Goal: Ask a question

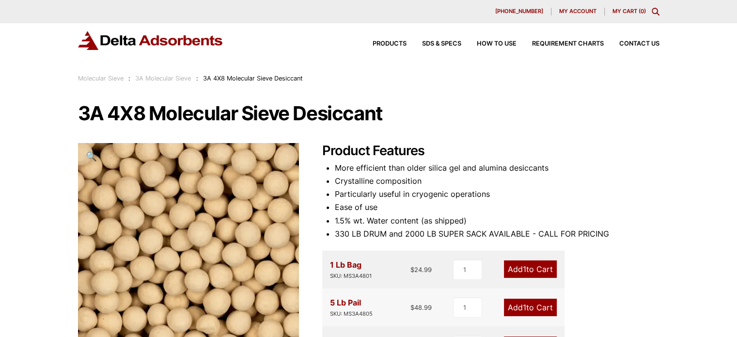
click at [568, 13] on span "My account" at bounding box center [577, 11] width 37 height 5
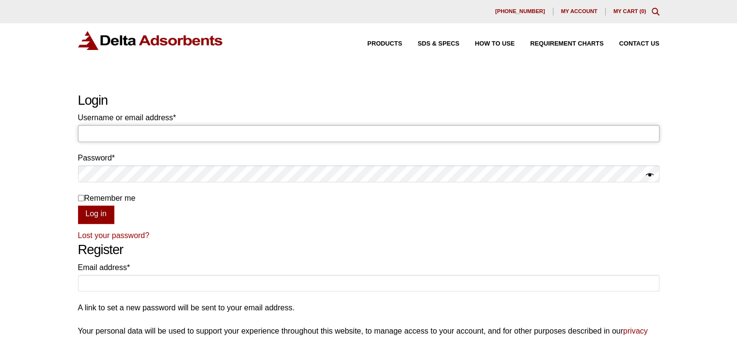
click at [116, 130] on input "Username or email address * Required" at bounding box center [368, 133] width 581 height 16
type input "[EMAIL_ADDRESS][DOMAIN_NAME]"
click at [99, 212] on button "Log in" at bounding box center [96, 214] width 36 height 18
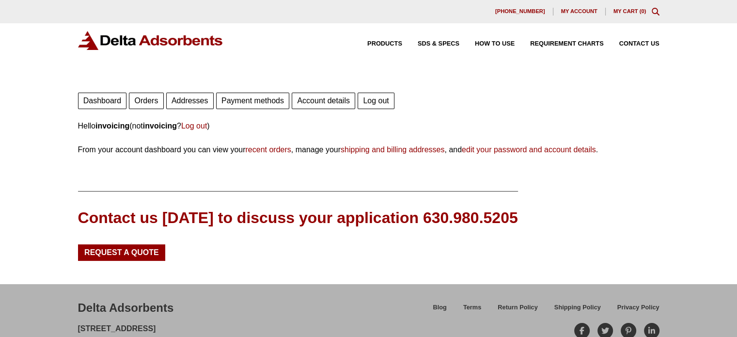
click at [142, 103] on link "Orders" at bounding box center [146, 100] width 34 height 16
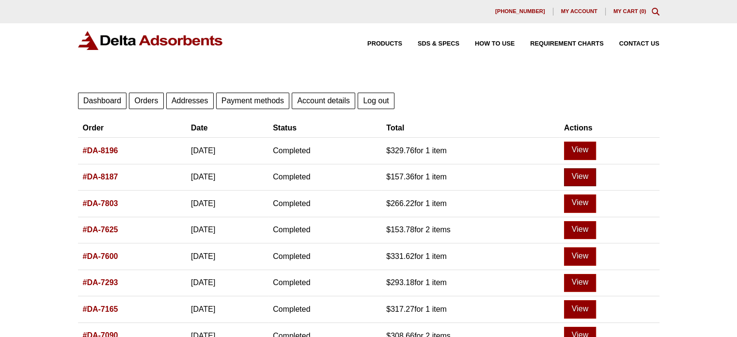
click at [595, 180] on link "View" at bounding box center [580, 177] width 32 height 18
click at [590, 176] on link "View" at bounding box center [580, 177] width 32 height 18
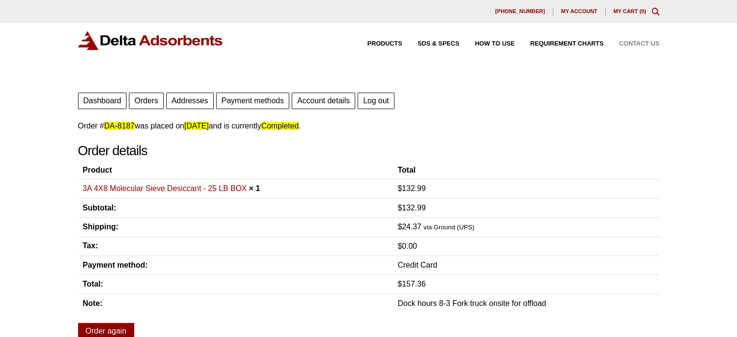
click at [634, 46] on span "Contact Us" at bounding box center [639, 44] width 40 height 6
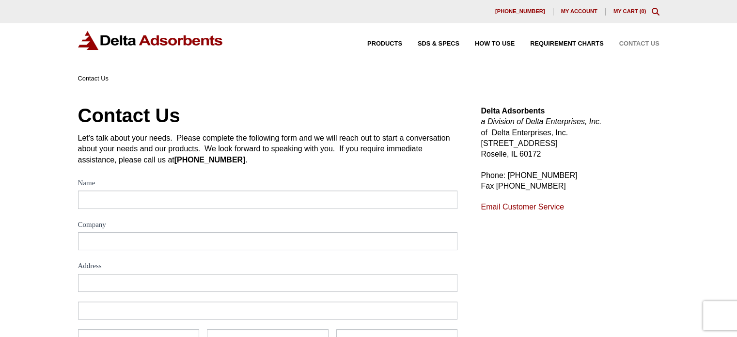
click at [575, 15] on div "My account" at bounding box center [579, 12] width 52 height 8
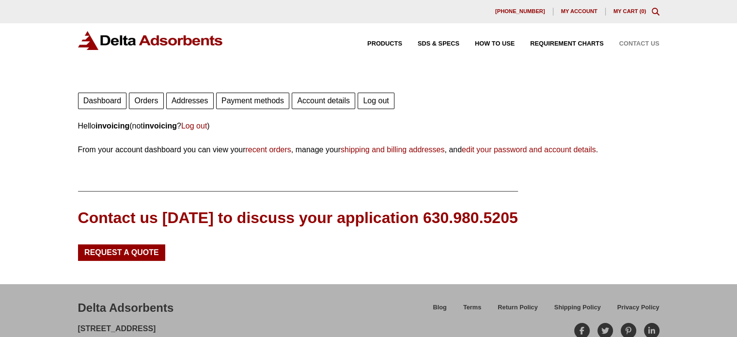
click at [634, 42] on span "Contact Us" at bounding box center [639, 44] width 40 height 6
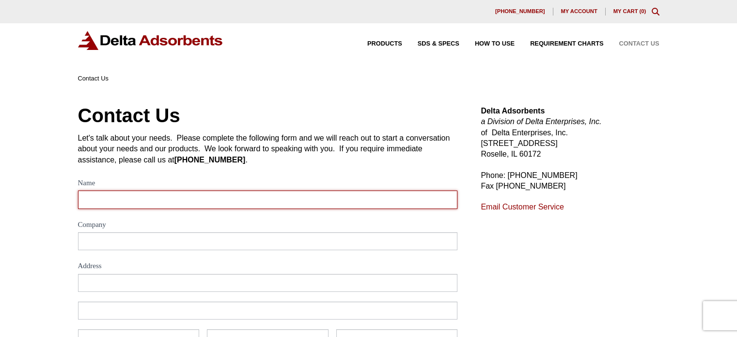
click at [199, 202] on input "Name" at bounding box center [268, 199] width 380 height 18
click at [214, 197] on input "Order" at bounding box center [268, 199] width 380 height 18
type input "Order Co"
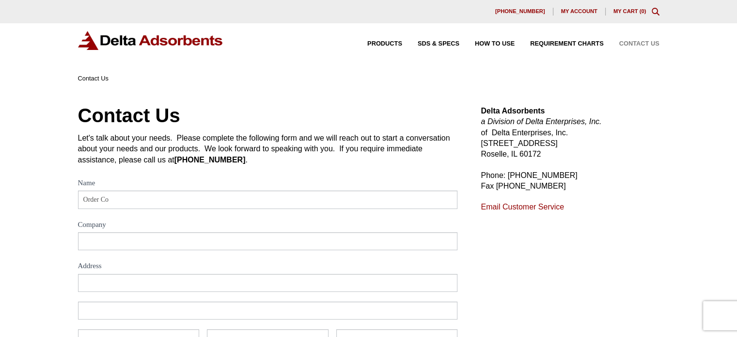
click at [137, 228] on label "Company" at bounding box center [268, 225] width 380 height 14
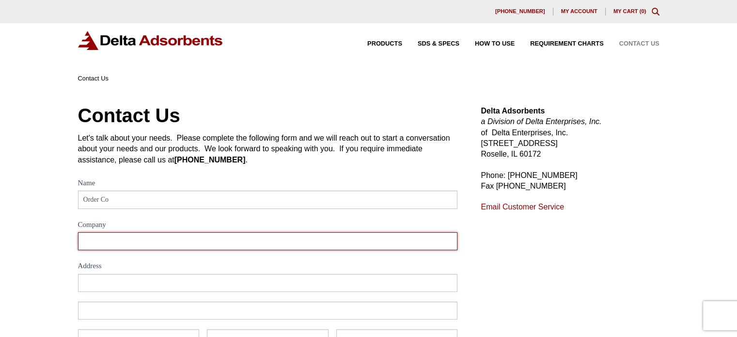
click at [137, 232] on input "Company" at bounding box center [268, 241] width 380 height 18
click at [138, 234] on input "Company" at bounding box center [268, 241] width 380 height 18
paste input "Negotiatus corp"
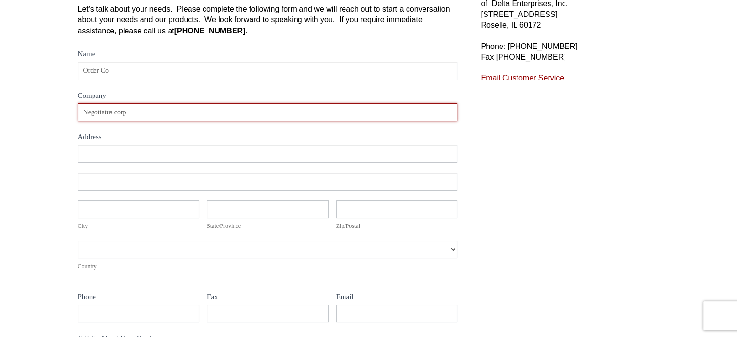
scroll to position [145, 0]
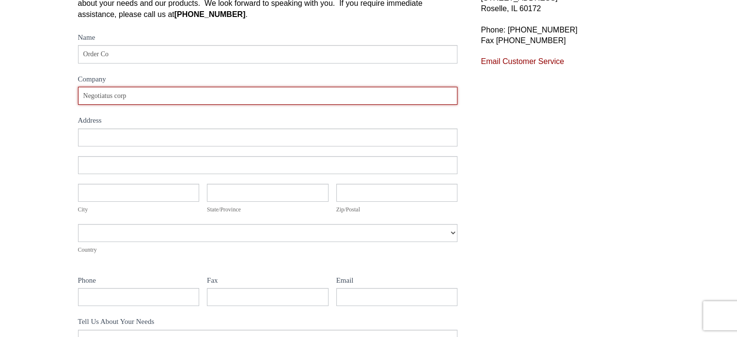
type input "Negotiatus corp"
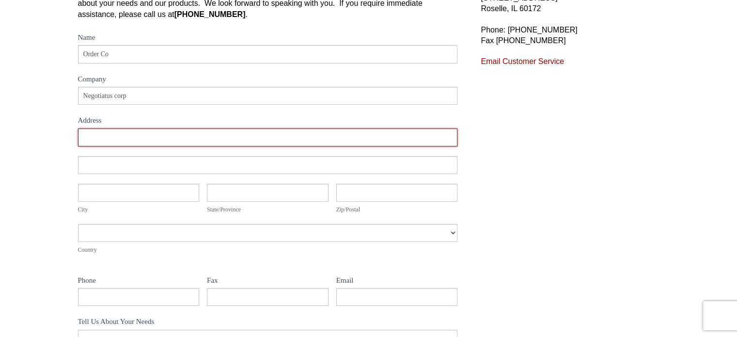
click at [165, 139] on input "Address" at bounding box center [268, 137] width 380 height 18
paste input "156 5th Ave"
type input "156 5th Ave"
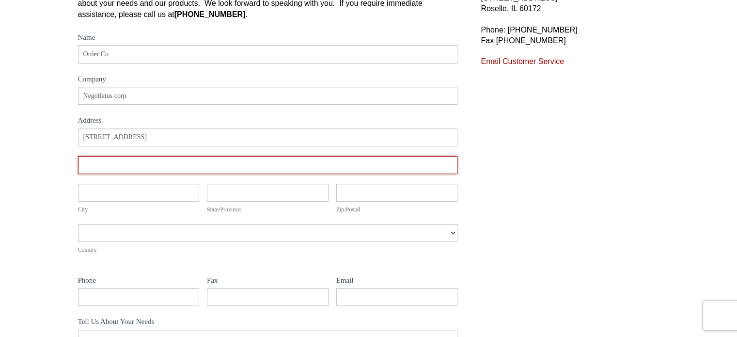
click at [178, 171] on input "Address" at bounding box center [268, 165] width 380 height 18
paste input "floor 7"
type input "floor 7"
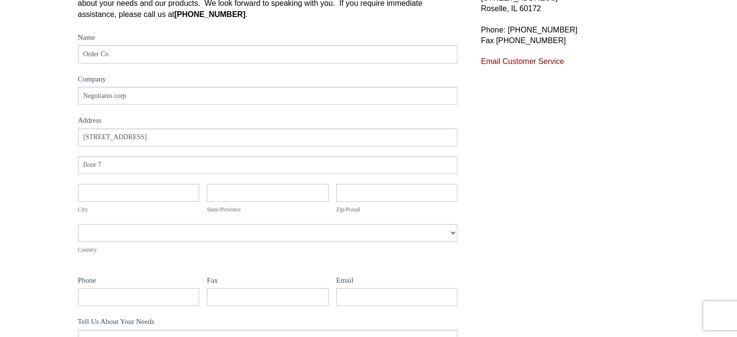
click at [139, 216] on div "Address 156 5th Ave Address floor 7 City City State/Province State/Province Zip…" at bounding box center [268, 196] width 380 height 136
click at [136, 194] on input "City" at bounding box center [139, 193] width 122 height 18
paste input "New York"
type input "New York"
click at [300, 196] on input "State/Province" at bounding box center [268, 193] width 122 height 18
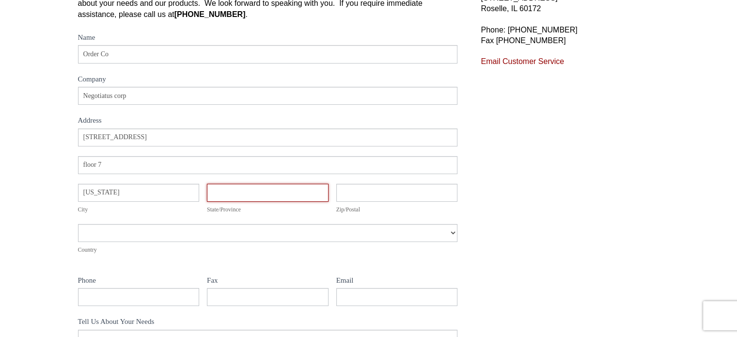
paste input "NY"
type input "NY"
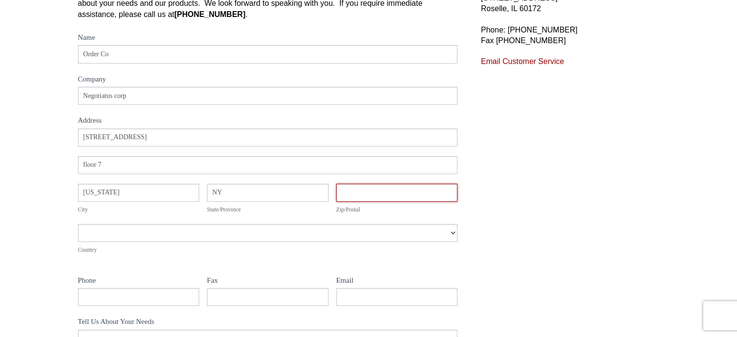
click at [370, 193] on input "Zip/Postal" at bounding box center [397, 193] width 122 height 18
paste input "10010"
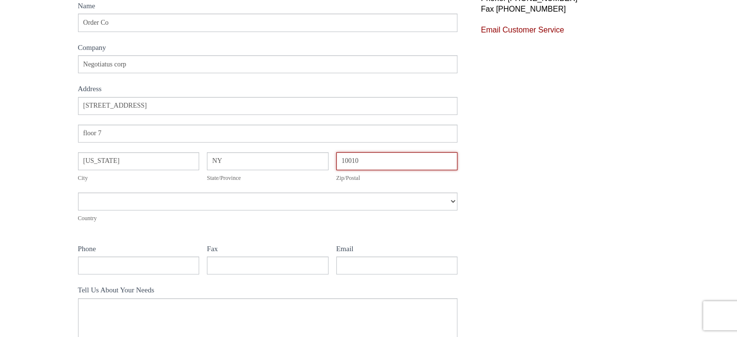
scroll to position [194, 0]
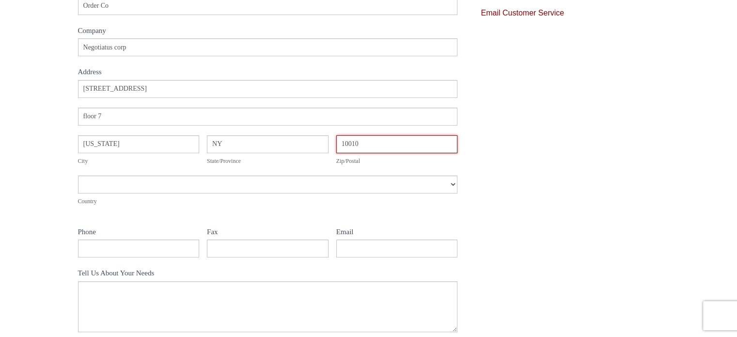
type input "10010"
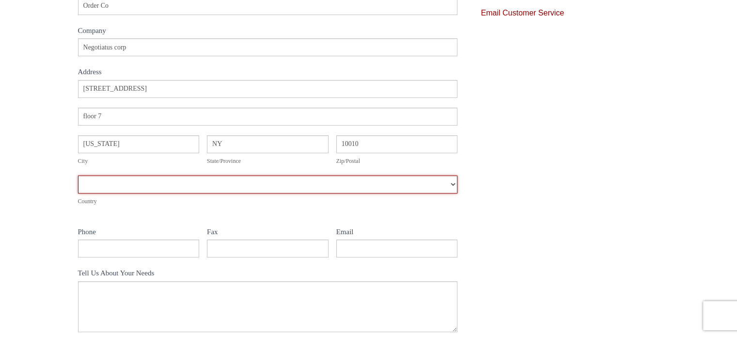
click at [192, 186] on select "Afghanistan Aland Islands Albania Algeria American Samoa Andorra Angola Anguill…" at bounding box center [268, 184] width 380 height 18
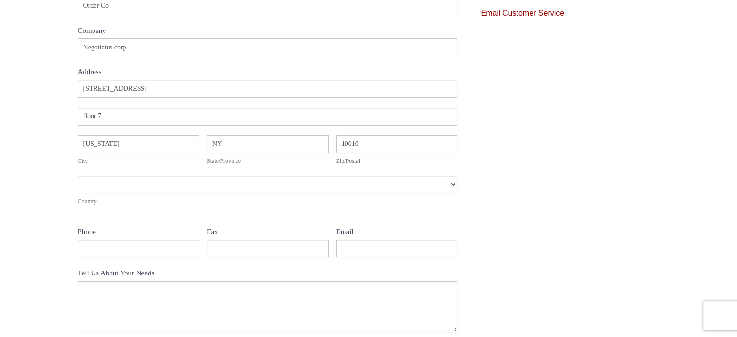
click at [33, 188] on div "Contact Us Let's talk about your needs. Please complete the following form and …" at bounding box center [368, 159] width 737 height 538
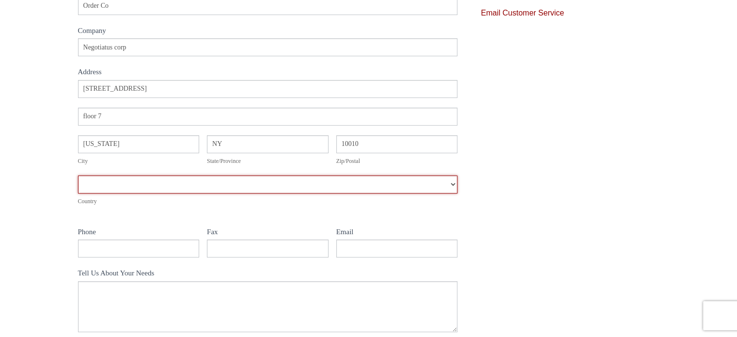
click at [192, 192] on select "Afghanistan Aland Islands Albania Algeria American Samoa Andorra Angola Anguill…" at bounding box center [268, 184] width 380 height 18
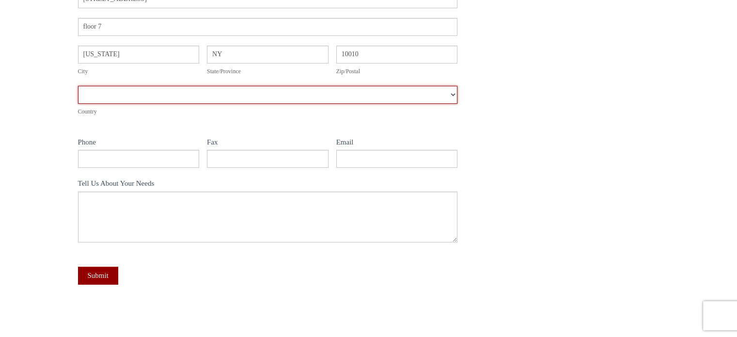
scroll to position [242, 0]
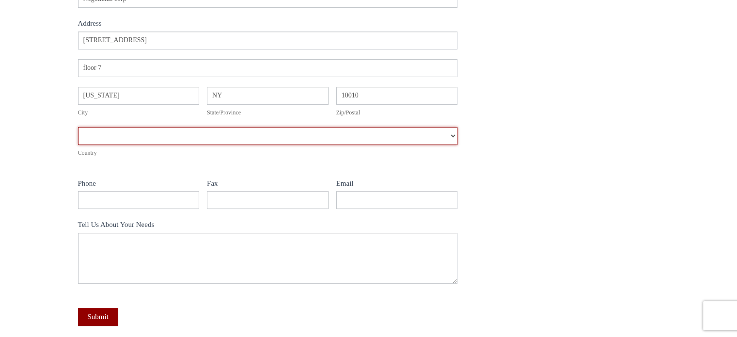
click at [146, 139] on select "Afghanistan Aland Islands Albania Algeria American Samoa Andorra Angola Anguill…" at bounding box center [268, 136] width 380 height 18
select select "United States"
click at [78, 127] on select "Afghanistan Aland Islands Albania Algeria American Samoa Andorra Angola Anguill…" at bounding box center [268, 136] width 380 height 18
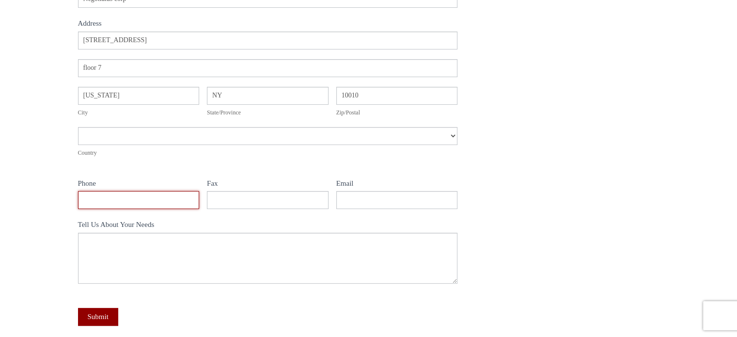
click at [135, 204] on input "Phone" at bounding box center [139, 200] width 122 height 18
paste input "(646) 665-7383"
type input "(646) 665-7383"
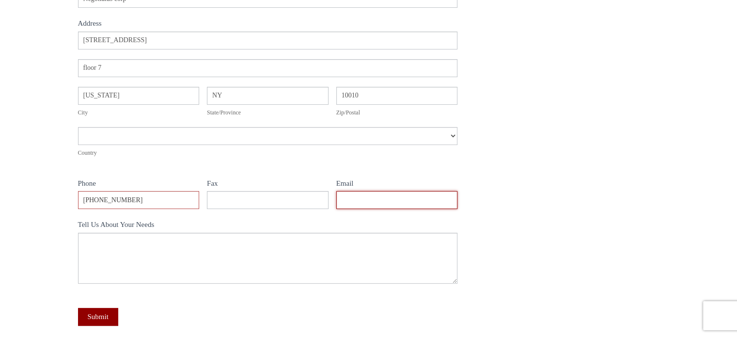
click at [350, 205] on input "Email" at bounding box center [397, 200] width 122 height 18
click at [393, 203] on input "Email" at bounding box center [397, 200] width 122 height 18
paste input "invoicing@negotiatus.com"
type input "invoicing@negotiatus.com"
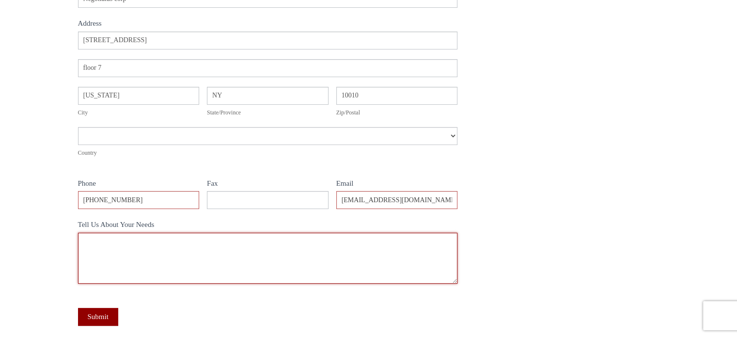
click at [145, 247] on textarea "Tell Us About Your Needs" at bounding box center [268, 257] width 380 height 51
paste textarea "Hi I am reaching out to confirm the status of Order # XXXXXX. Could you please …"
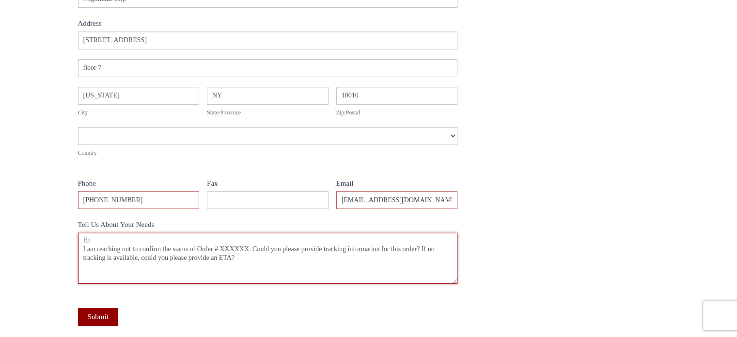
click at [225, 251] on textarea "Hi I am reaching out to confirm the status of Order # XXXXXX. Could you please …" at bounding box center [268, 257] width 380 height 51
paste textarea "DA-8187"
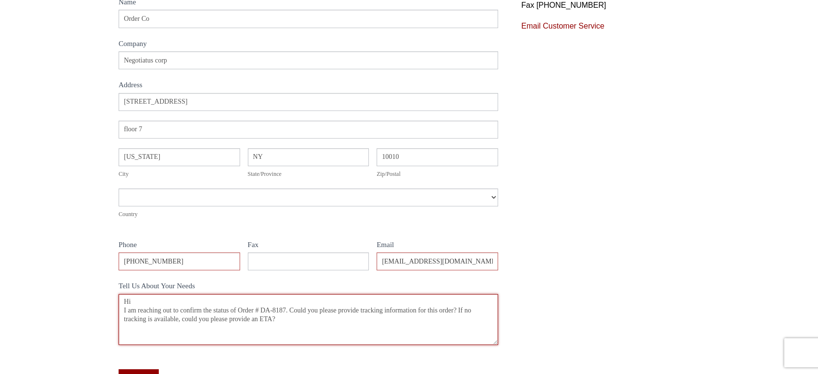
scroll to position [176, 0]
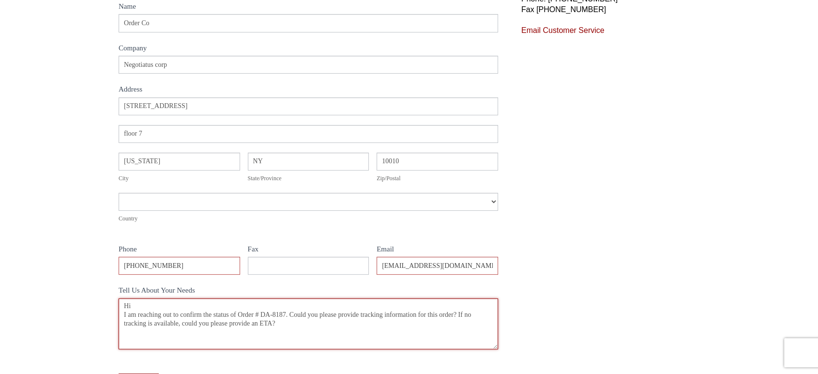
type textarea "Hi I am reaching out to confirm the status of Order # DA-8187. Could you please…"
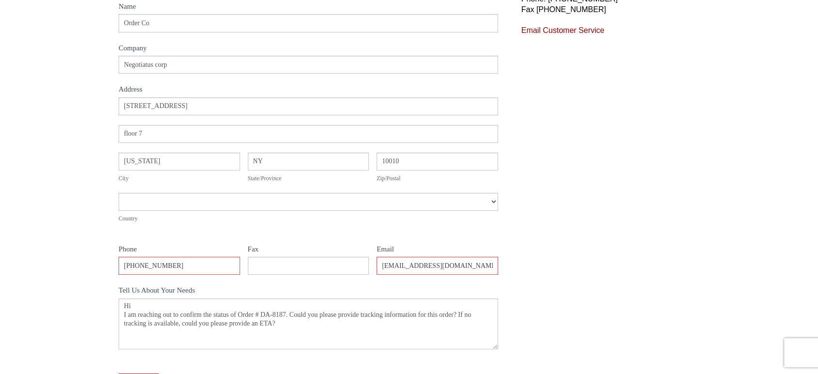
click at [553, 317] on div "Delta Adsorbents a Division of Delta Enterprises, Inc. of Delta Enterprises, In…" at bounding box center [611, 176] width 178 height 494
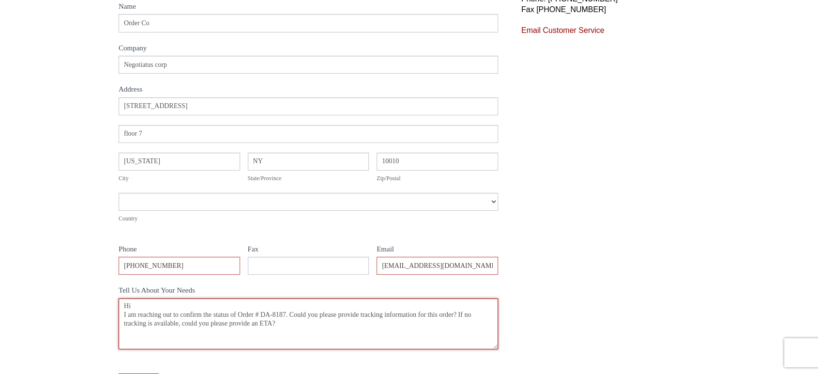
click at [262, 312] on textarea "Hi I am reaching out to confirm the status of Order # DA-8187. Could you please…" at bounding box center [309, 323] width 380 height 51
drag, startPoint x: 262, startPoint y: 312, endPoint x: 287, endPoint y: 312, distance: 25.2
click at [287, 312] on textarea "Hi I am reaching out to confirm the status of Order # DA-8187. Could you please…" at bounding box center [309, 323] width 380 height 51
click at [279, 314] on textarea "Hi I am reaching out to confirm the status of Order # DA-8187. Could you please…" at bounding box center [309, 323] width 380 height 51
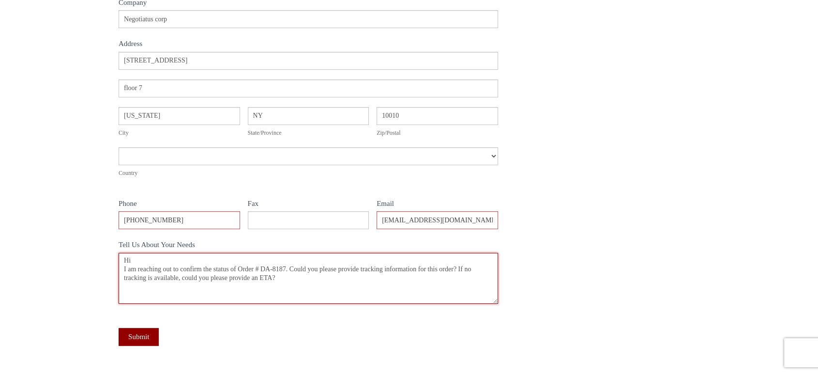
scroll to position [338, 0]
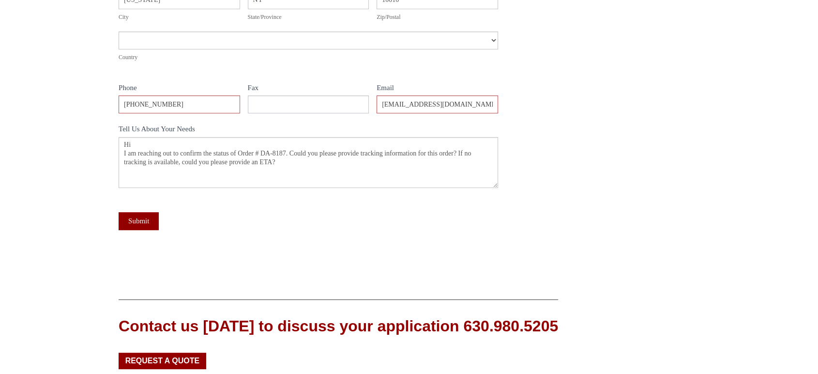
click at [281, 251] on fieldset "Contact Name Order Co Company Negotiatus corp Address Address Address 156 5th A…" at bounding box center [309, 45] width 380 height 413
click at [136, 224] on button "Submit" at bounding box center [139, 221] width 40 height 18
